Goal: Task Accomplishment & Management: Manage account settings

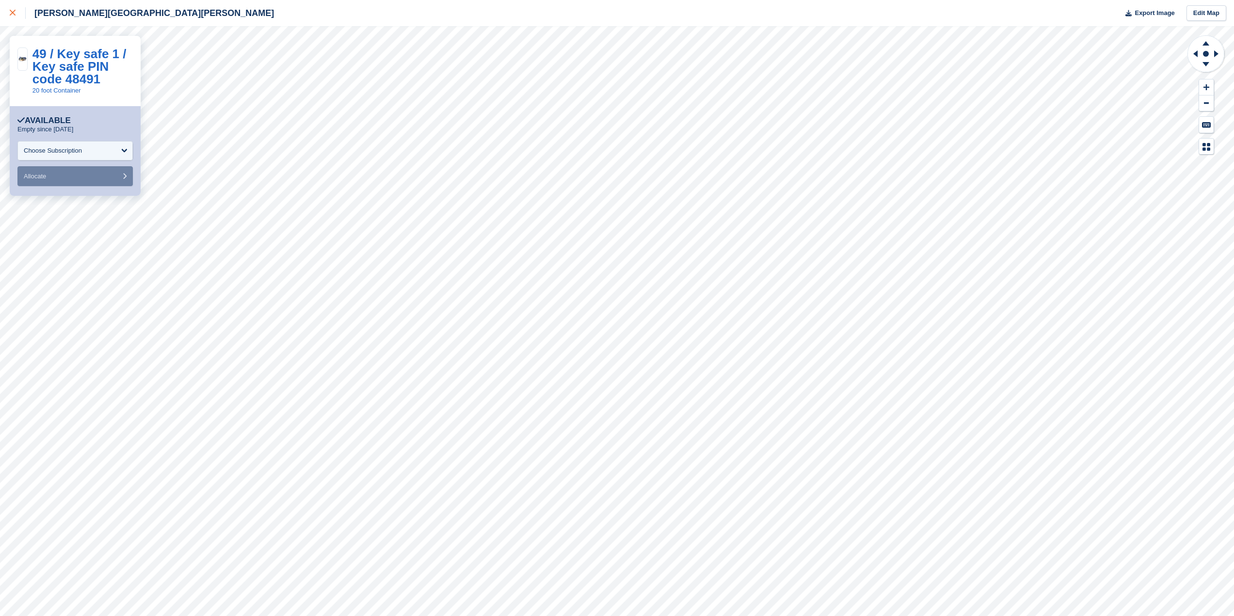
click at [11, 12] on icon at bounding box center [13, 13] width 6 height 6
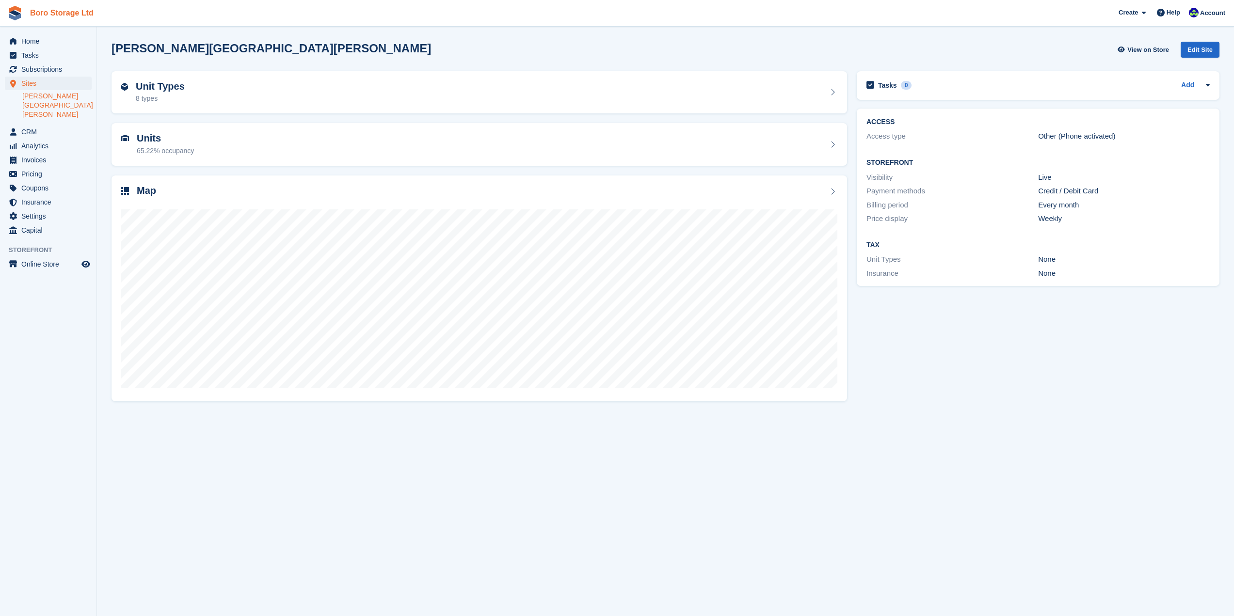
click at [30, 15] on link "Boro Storage Ltd" at bounding box center [61, 13] width 71 height 16
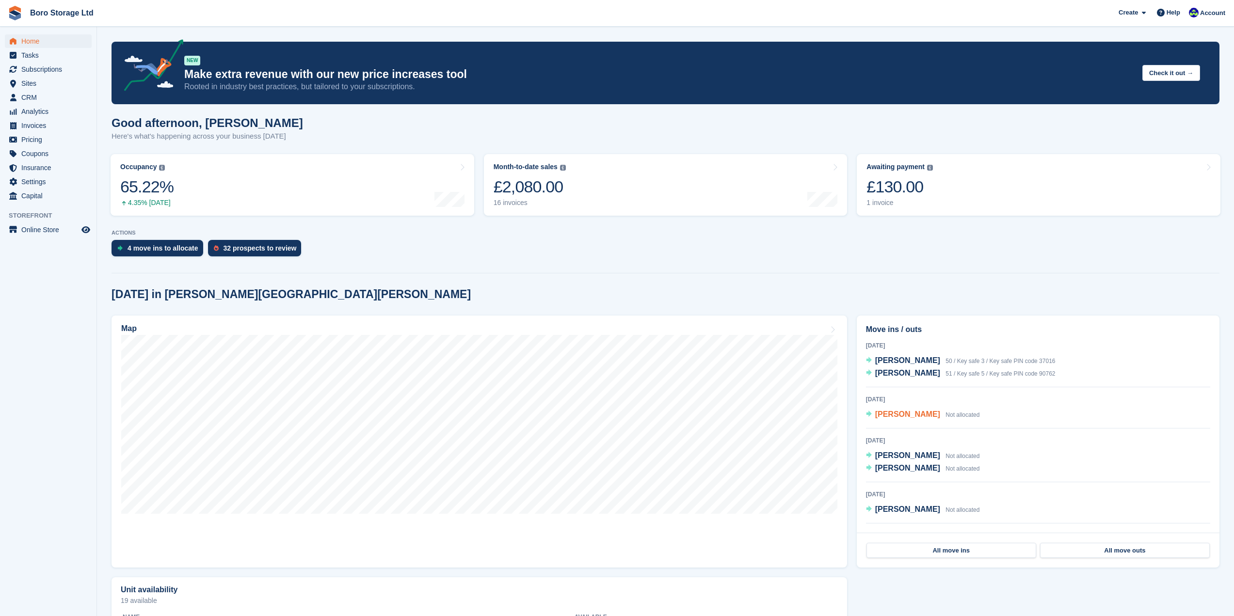
click at [902, 415] on span "[PERSON_NAME]" at bounding box center [907, 414] width 65 height 8
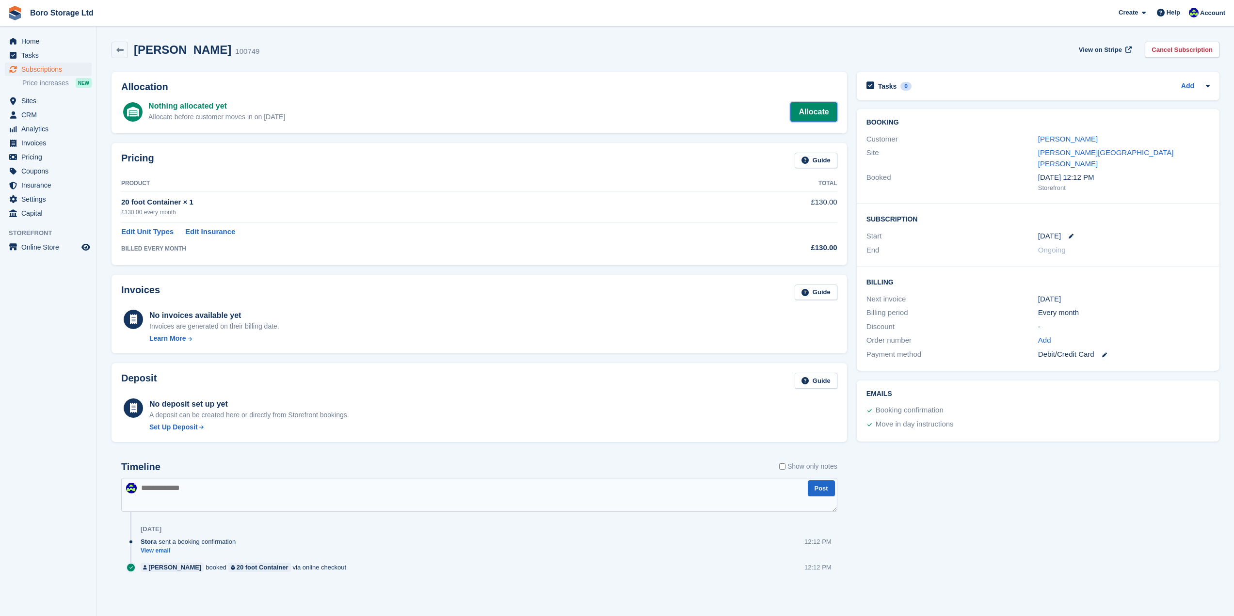
click at [817, 106] on link "Allocate" at bounding box center [813, 111] width 47 height 19
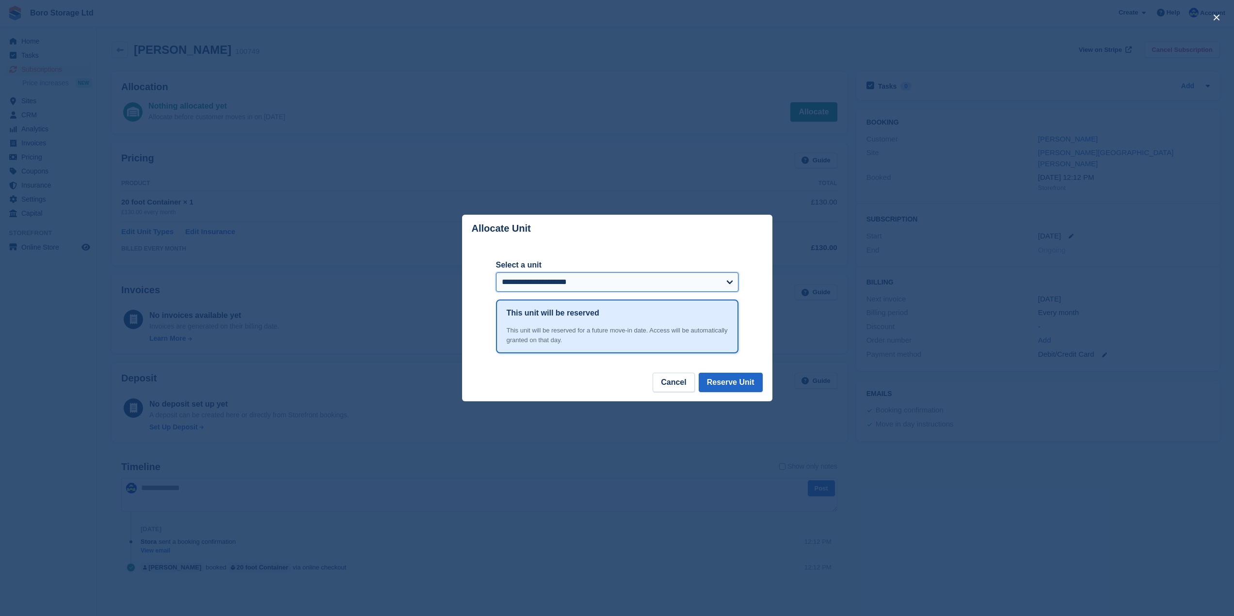
click at [596, 284] on select "**********" at bounding box center [617, 281] width 242 height 19
select select "******"
click at [496, 273] on select "**********" at bounding box center [617, 281] width 242 height 19
click at [731, 378] on button "Reserve Unit" at bounding box center [731, 382] width 64 height 19
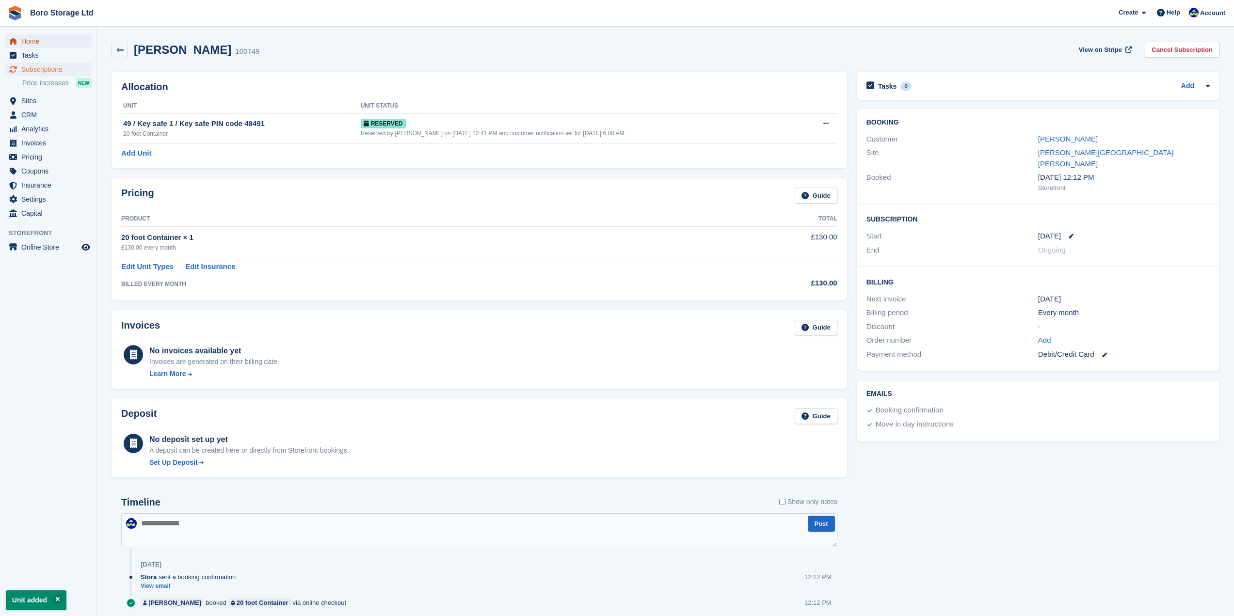
click at [38, 42] on span "Home" at bounding box center [50, 41] width 58 height 14
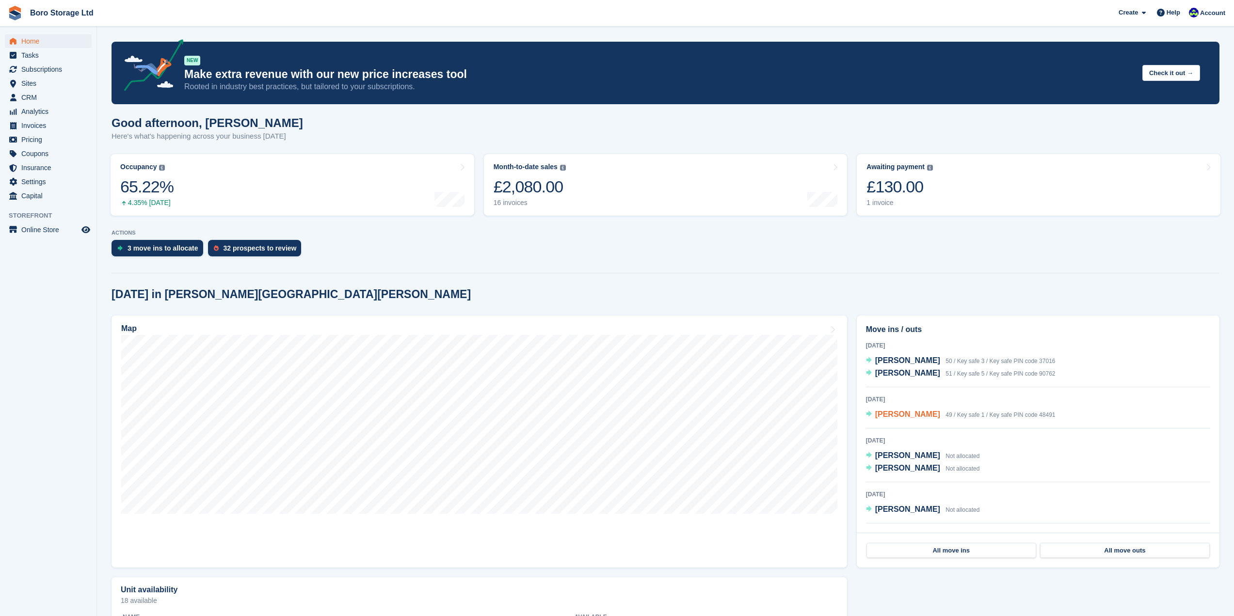
click at [896, 418] on span "[PERSON_NAME]" at bounding box center [907, 414] width 65 height 8
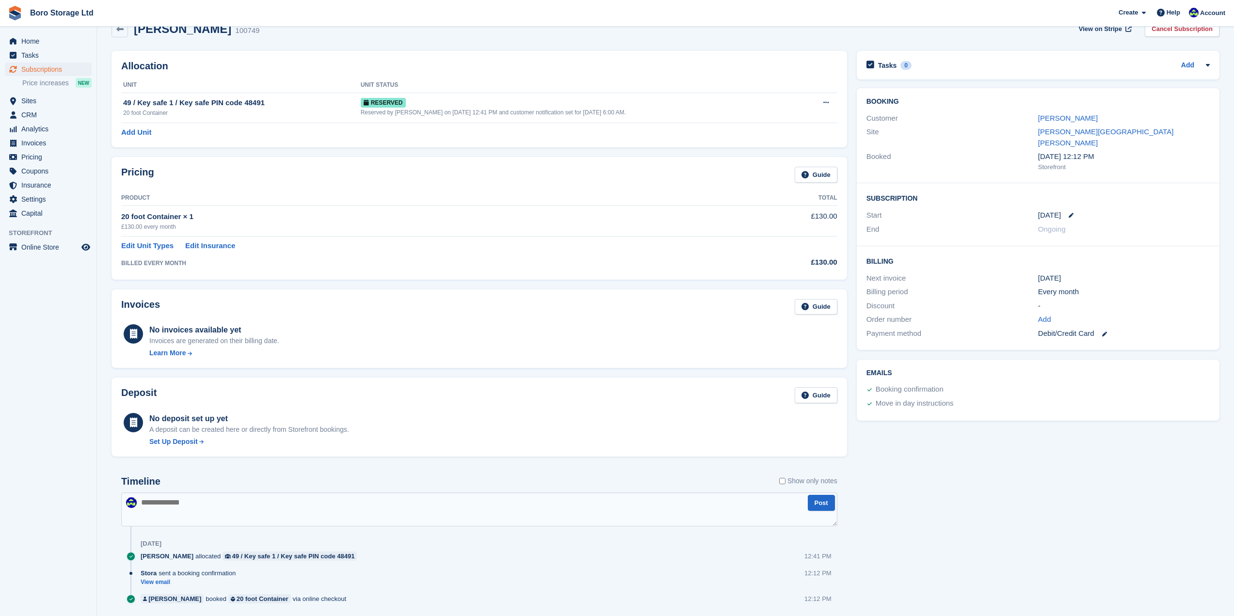
scroll to position [50, 0]
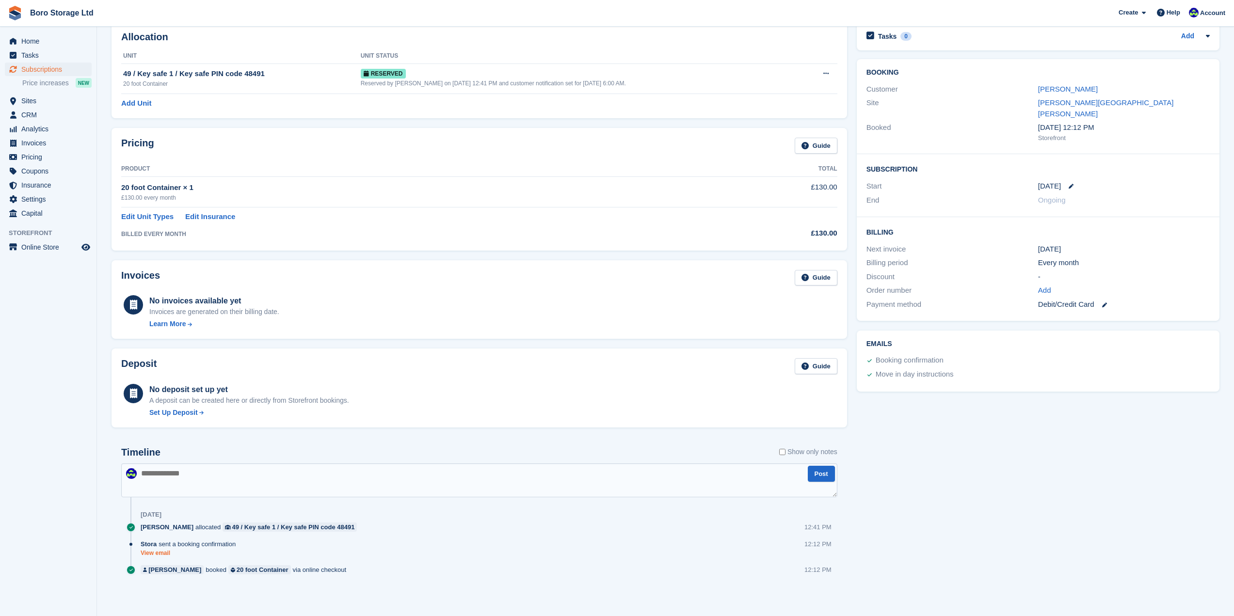
click at [161, 553] on link "View email" at bounding box center [191, 553] width 100 height 8
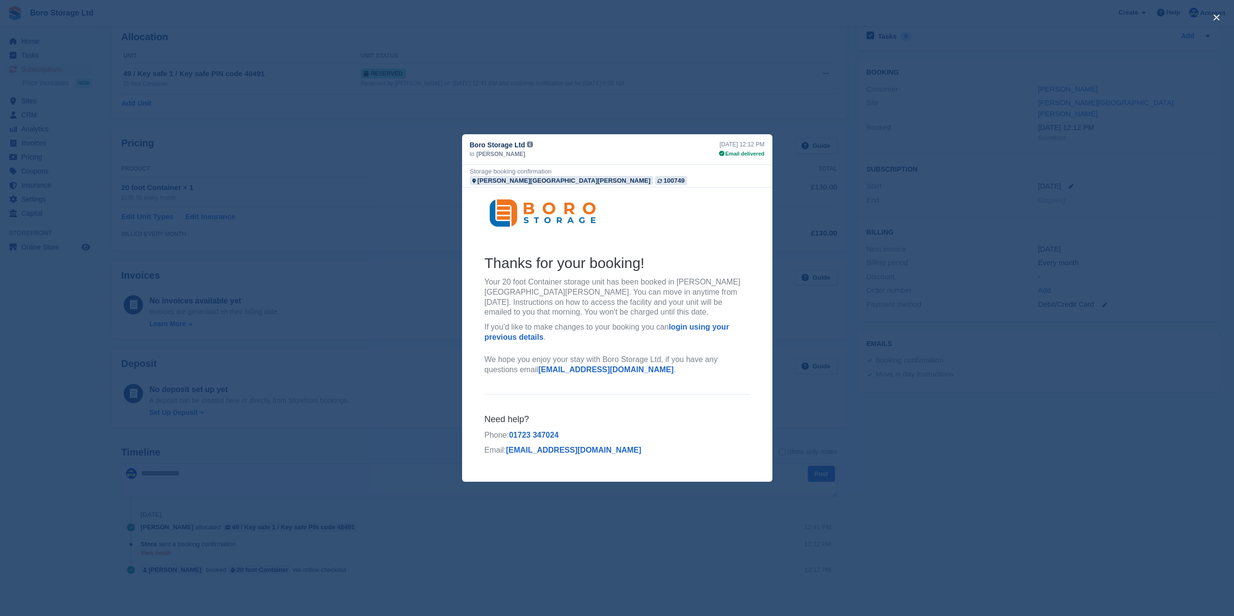
scroll to position [0, 0]
click at [1113, 399] on div "close" at bounding box center [617, 308] width 1234 height 616
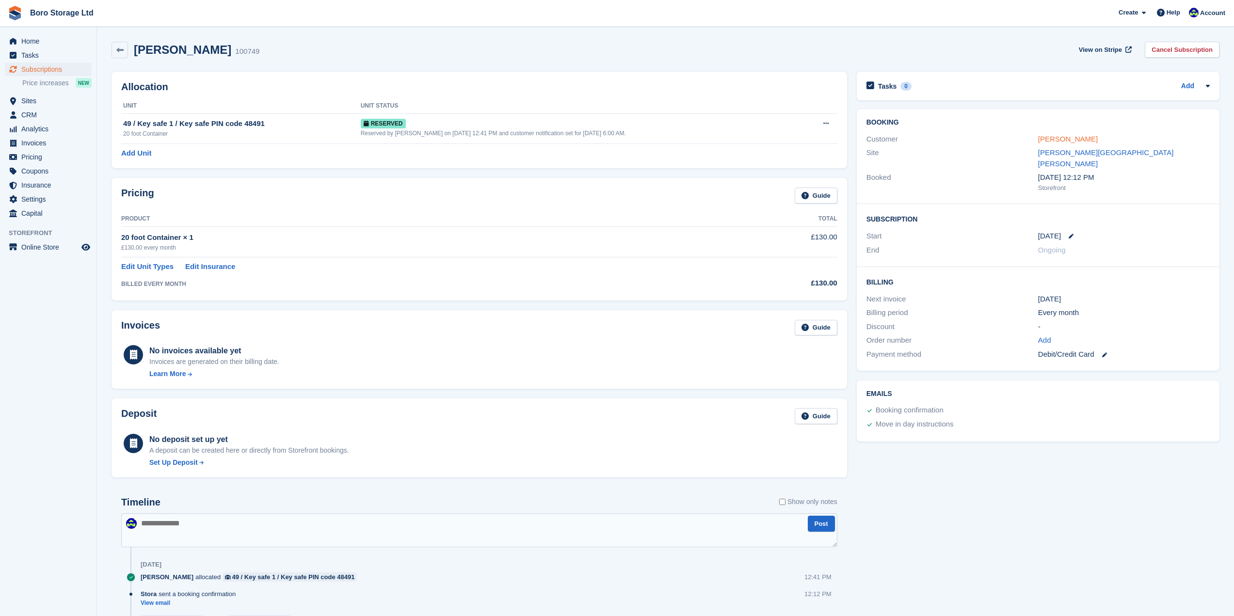
click at [1088, 142] on link "[PERSON_NAME]" at bounding box center [1068, 139] width 60 height 8
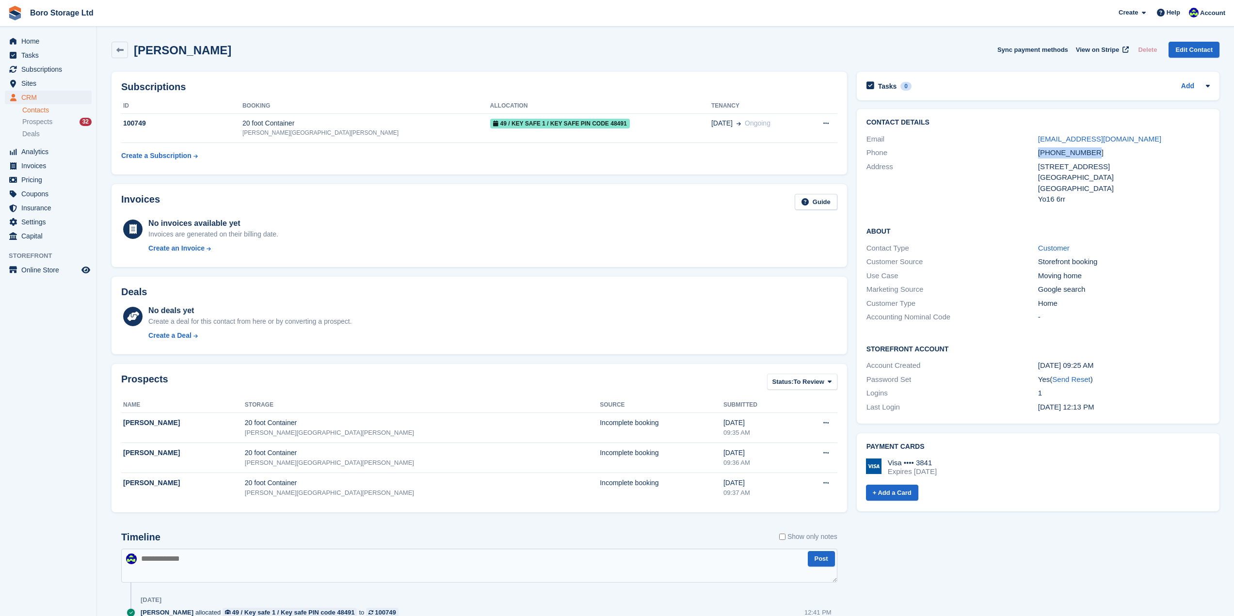
drag, startPoint x: 1094, startPoint y: 152, endPoint x: 1035, endPoint y: 149, distance: 59.2
click at [1035, 149] on div "Phone +447891799426" at bounding box center [1037, 153] width 343 height 14
copy div "+447891799426"
click at [48, 11] on link "Boro Storage Ltd" at bounding box center [61, 13] width 71 height 16
